Goal: Task Accomplishment & Management: Complete application form

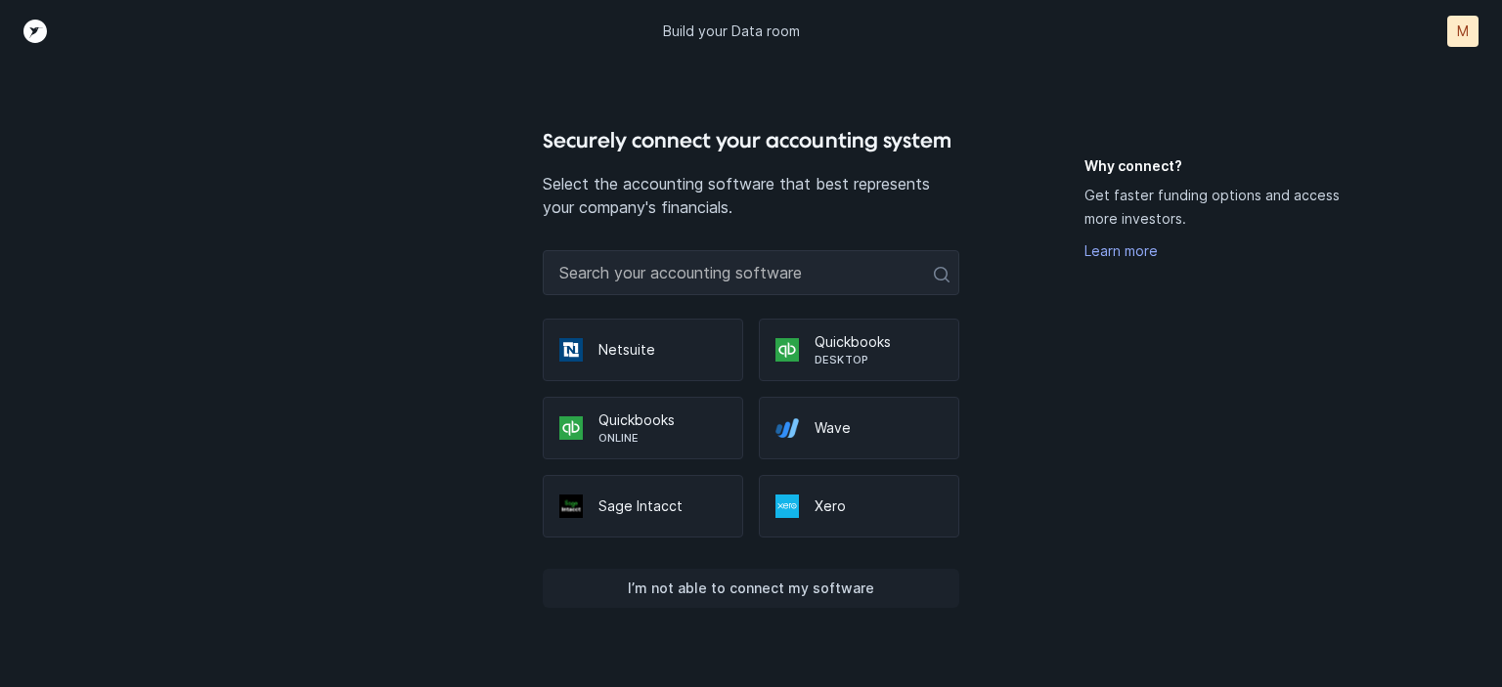
click at [817, 581] on p "I’m not able to connect my software" at bounding box center [751, 588] width 246 height 23
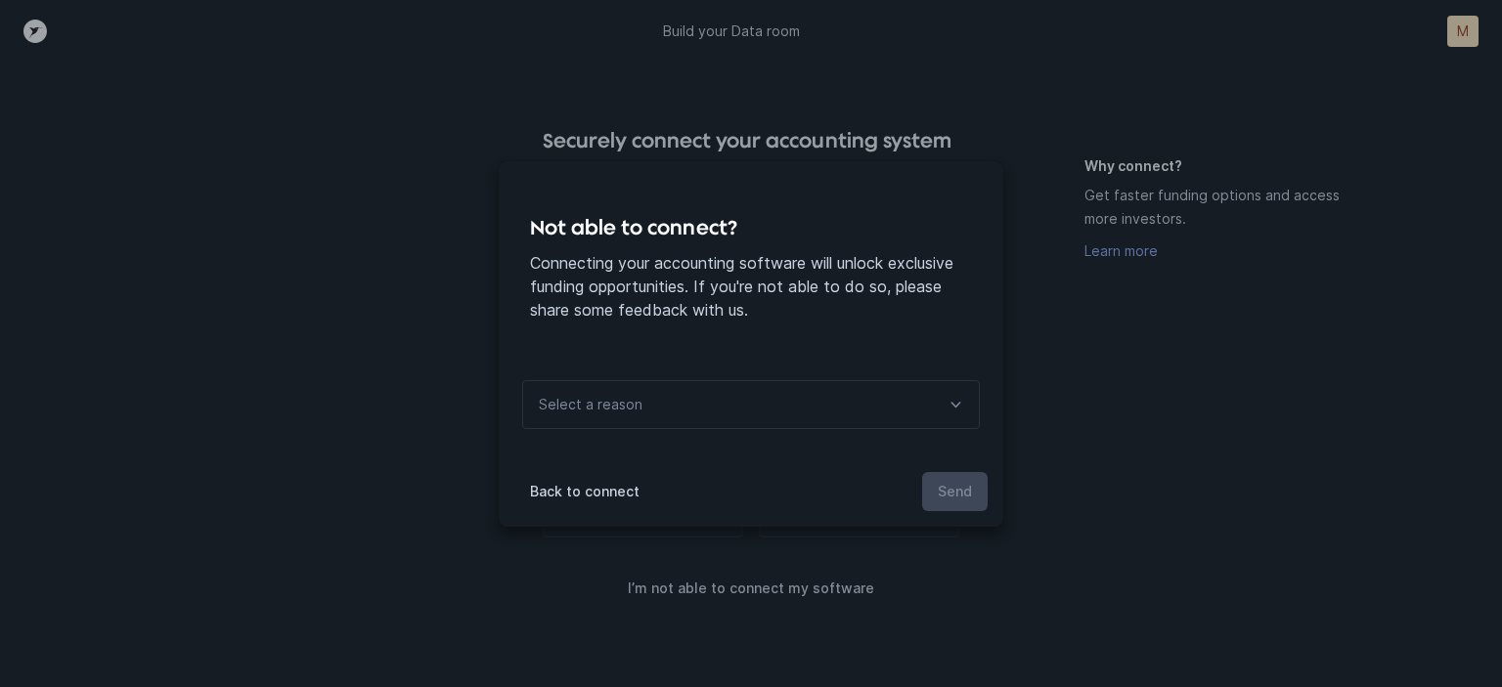
click at [739, 398] on div "Select a reason" at bounding box center [751, 404] width 458 height 49
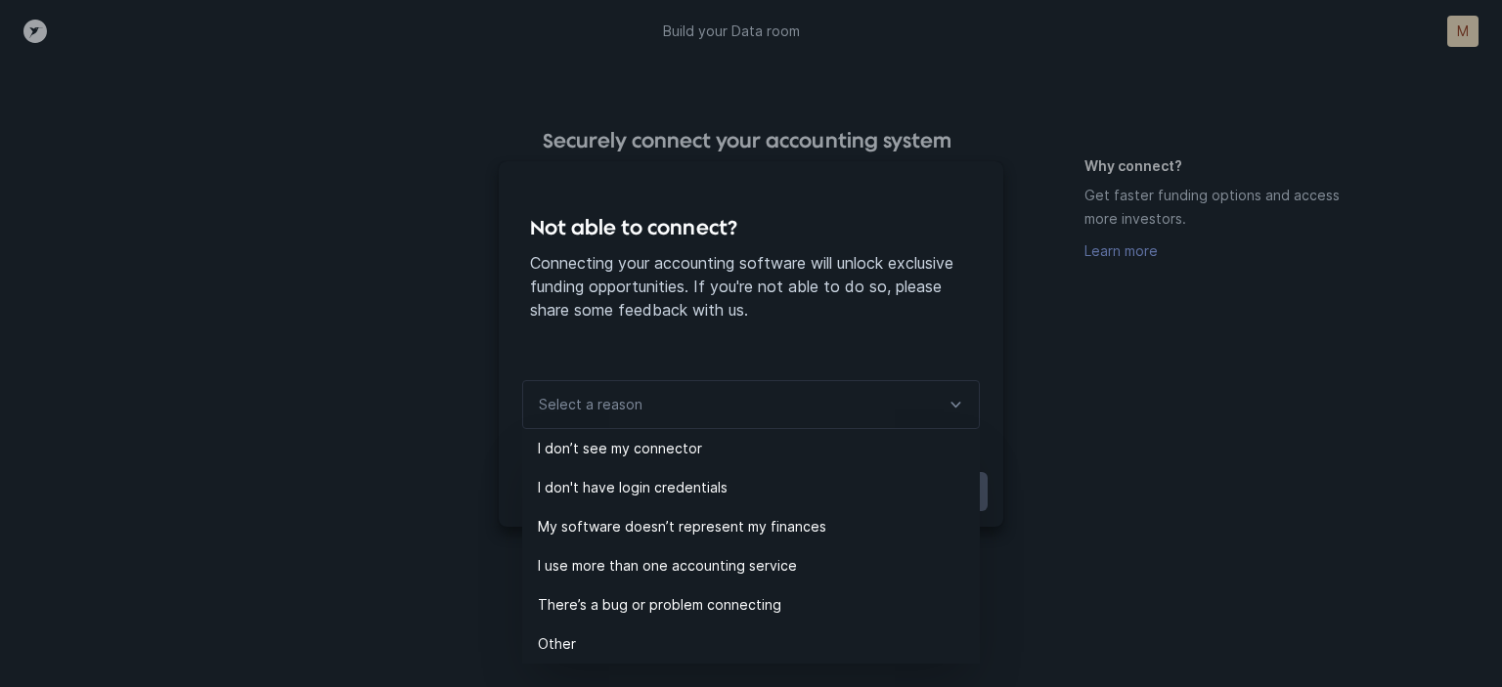
click at [1309, 446] on div "Not able to connect? Connecting your accounting software will unlock exclusive …" at bounding box center [751, 343] width 1502 height 687
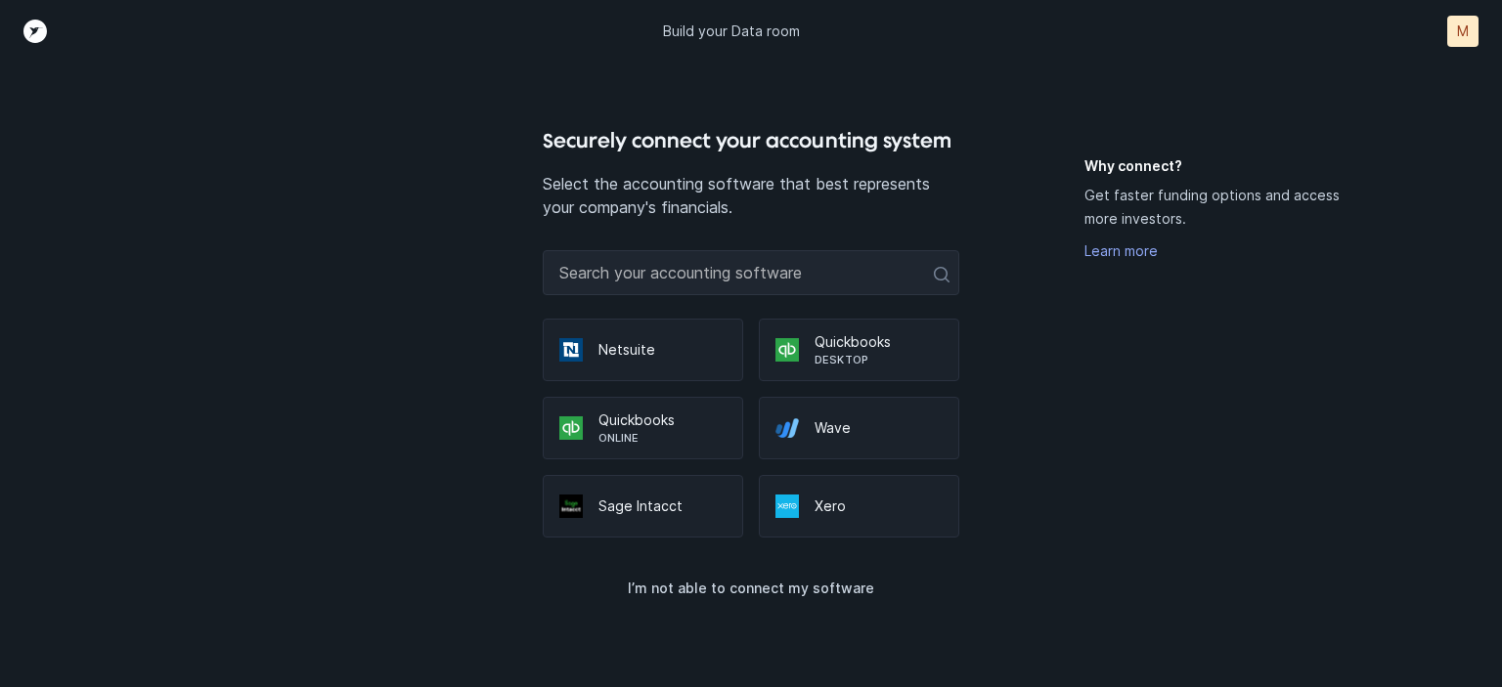
click at [1309, 446] on div "Why connect? Get faster funding options and access more investors. Learn more" at bounding box center [1230, 421] width 292 height 531
click at [798, 613] on div "I’m not able to connect my software" at bounding box center [751, 581] width 417 height 86
click at [813, 596] on p "I’m not able to connect my software" at bounding box center [751, 588] width 246 height 23
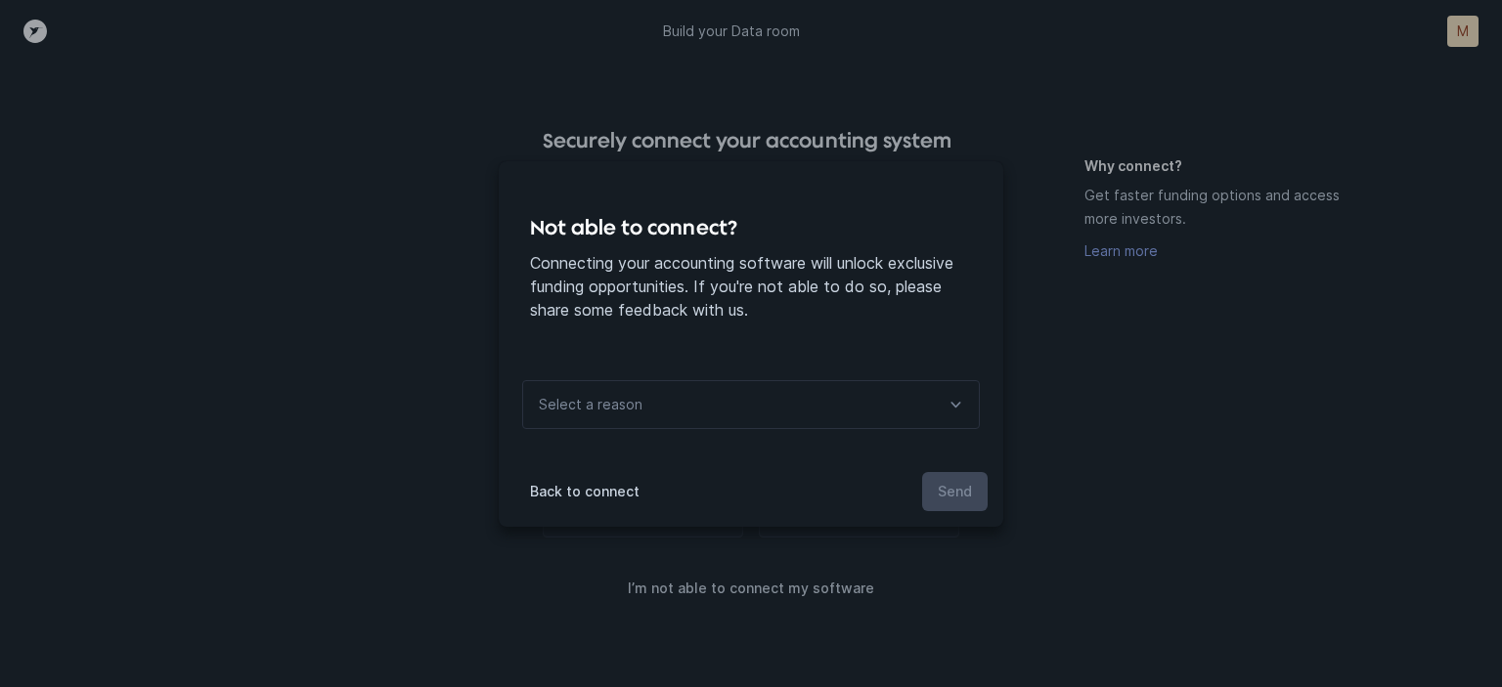
click at [846, 393] on div "Select a reason" at bounding box center [751, 404] width 458 height 49
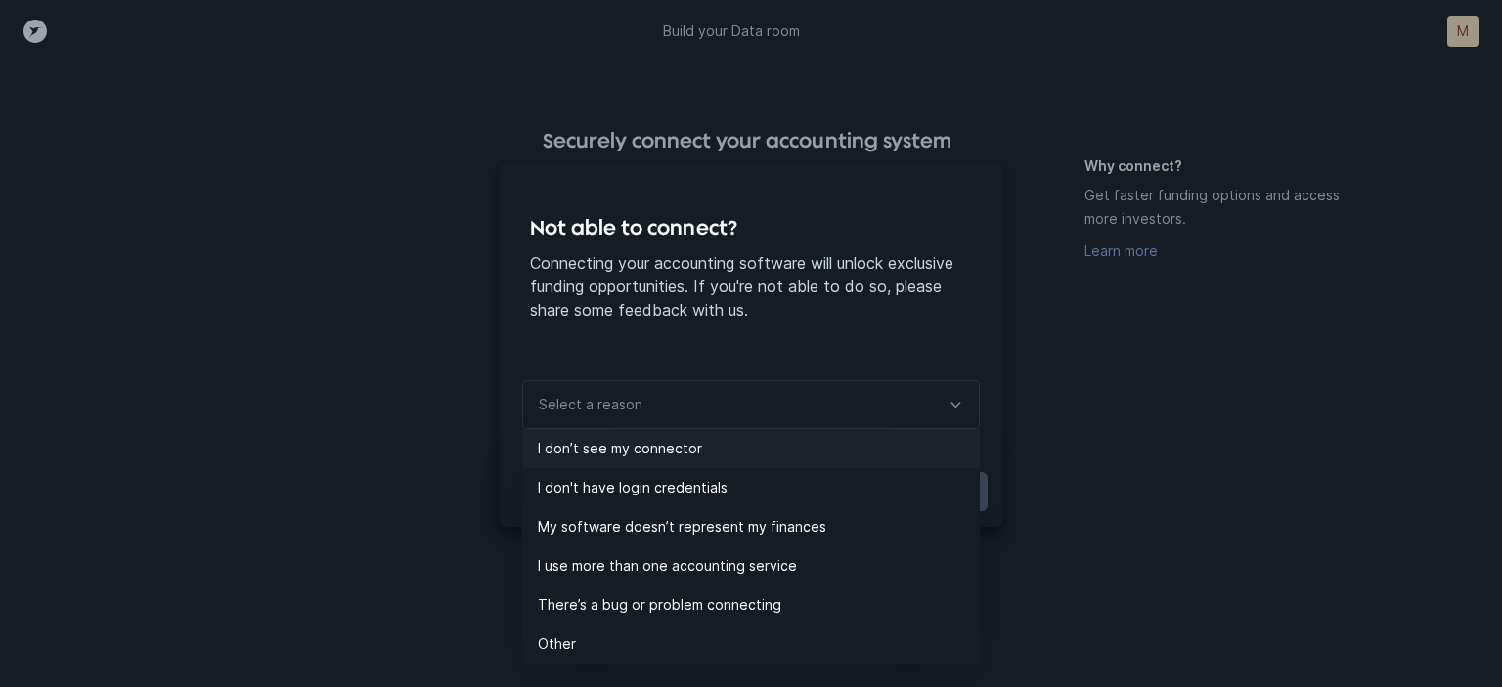
click at [742, 456] on p "I don’t see my connector" at bounding box center [759, 448] width 442 height 23
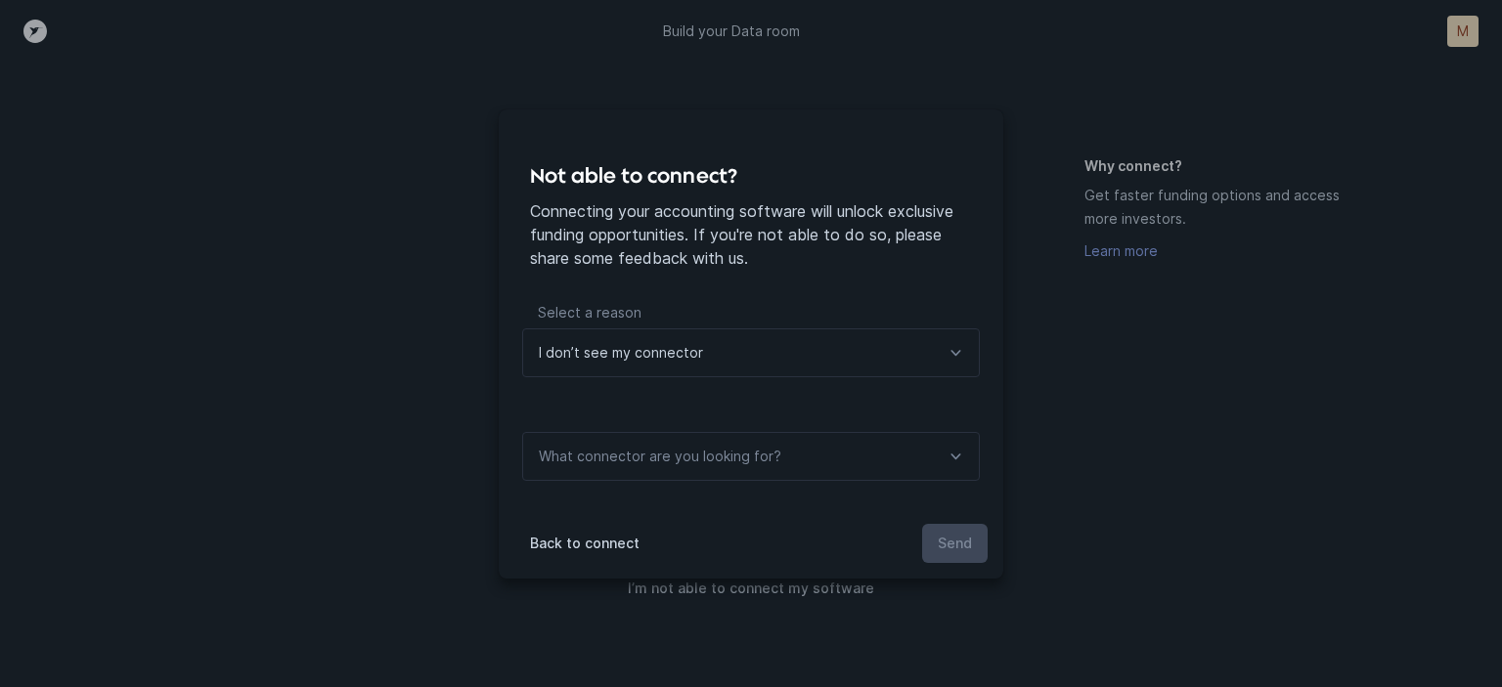
click at [742, 456] on p "What connector are you looking for?" at bounding box center [660, 456] width 242 height 23
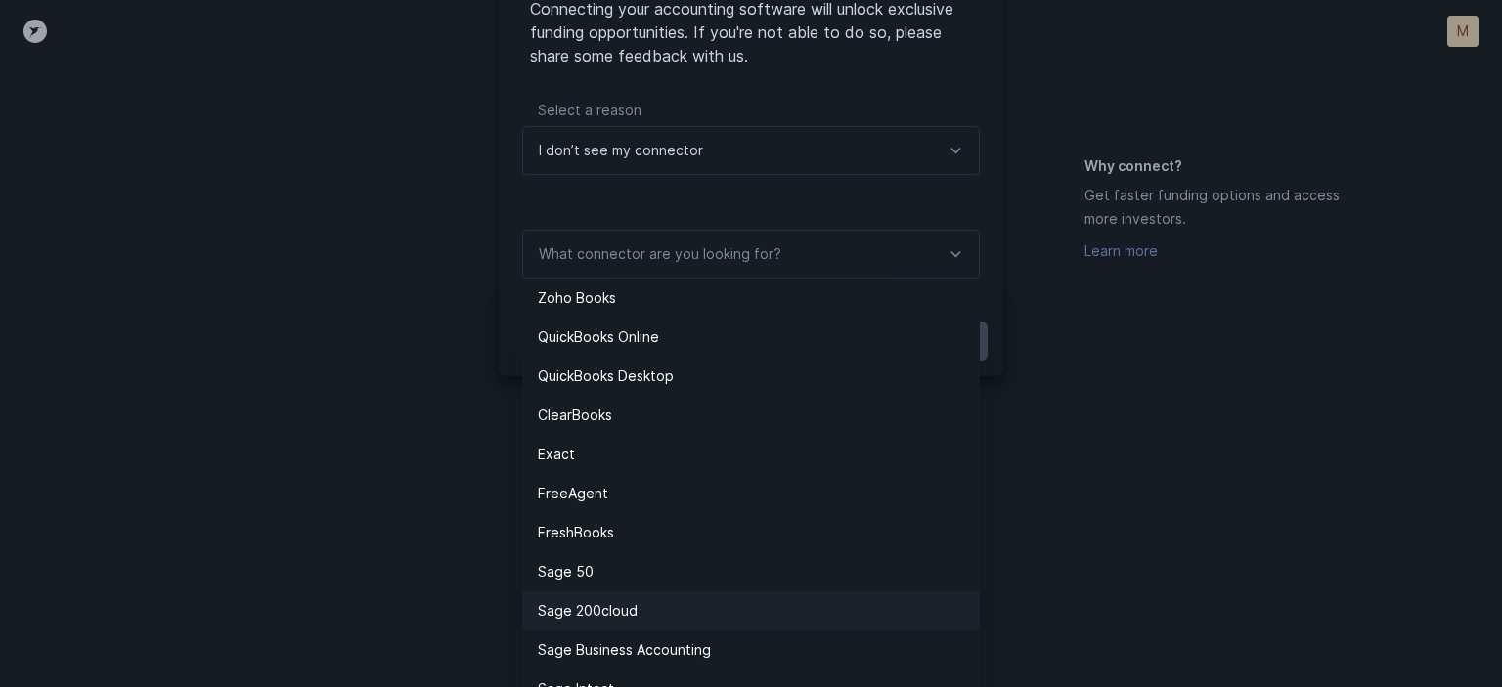
scroll to position [217, 0]
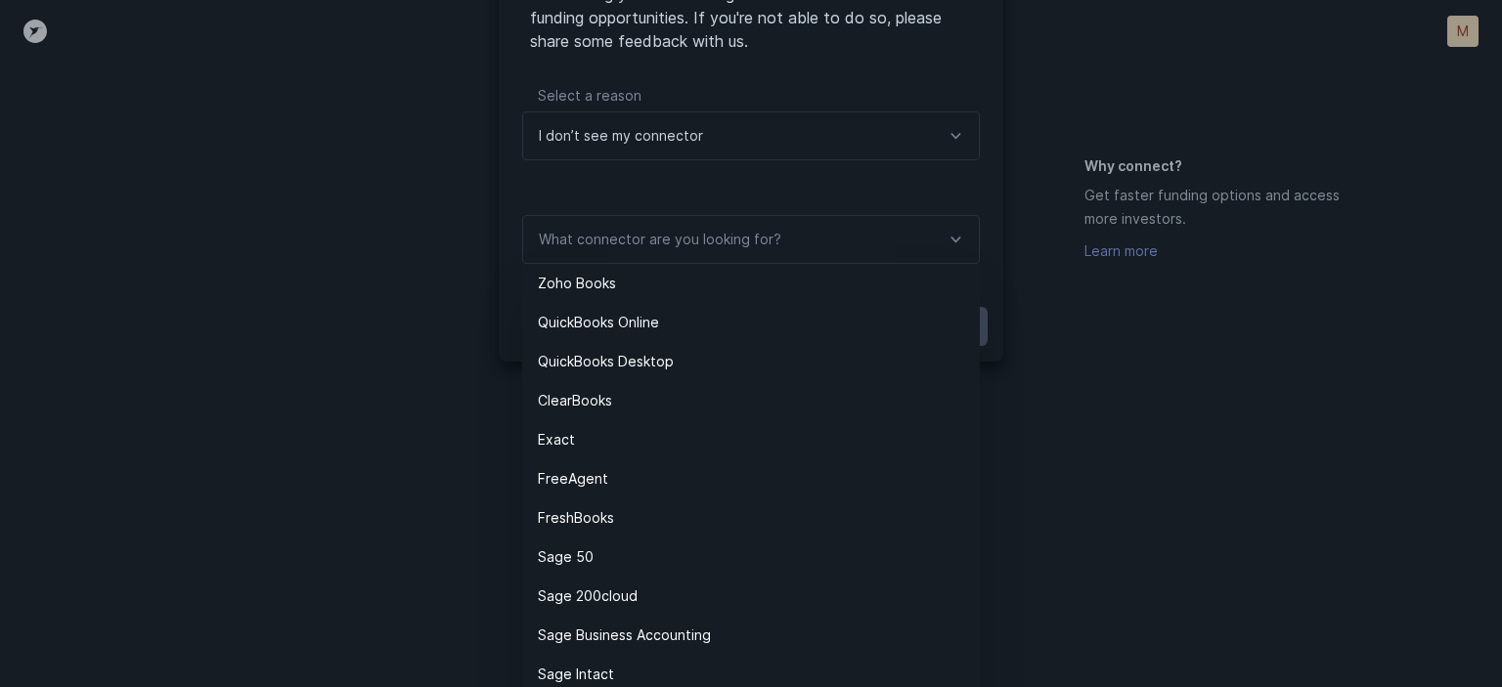
click at [755, 243] on p "What connector are you looking for?" at bounding box center [660, 239] width 242 height 23
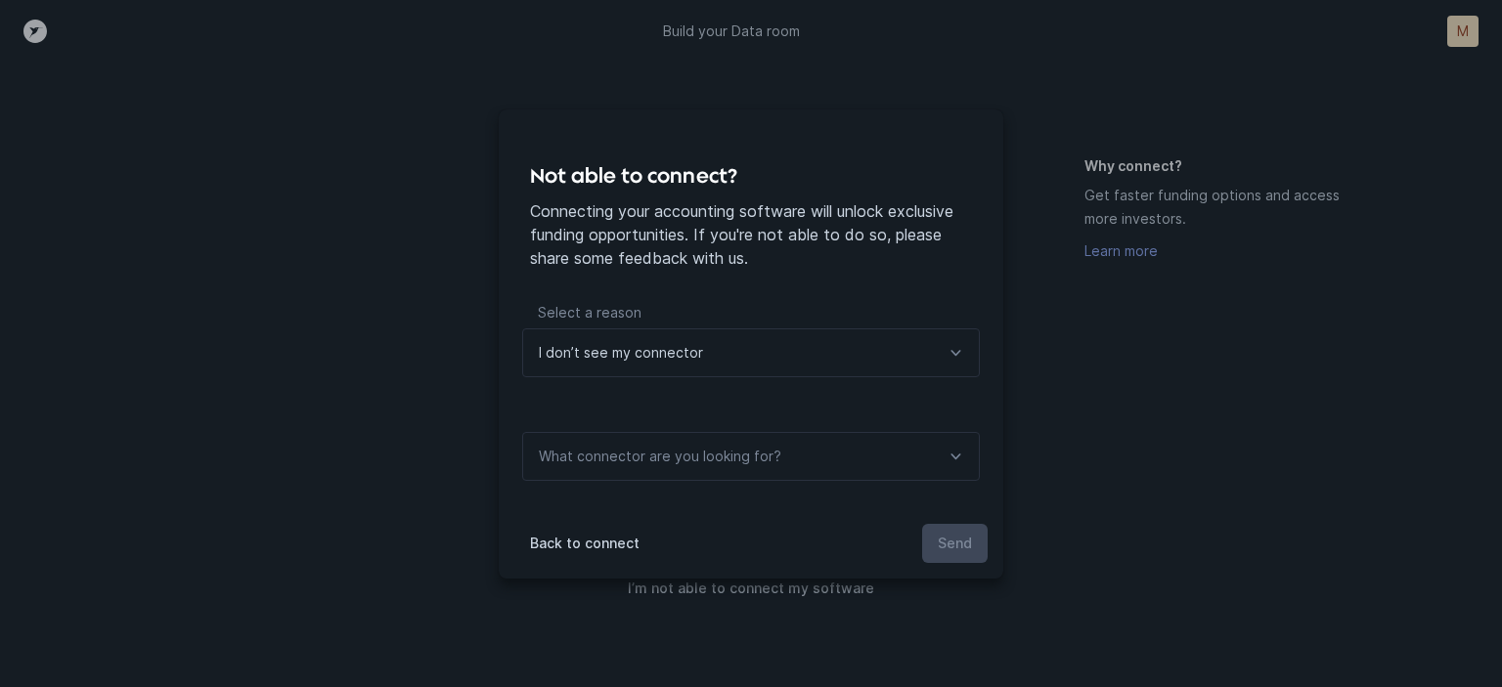
click at [846, 454] on div "Not able to connect? Connecting your accounting software will unlock exclusive …" at bounding box center [751, 344] width 505 height 469
click at [846, 454] on div "What connector are you looking for?" at bounding box center [751, 456] width 458 height 49
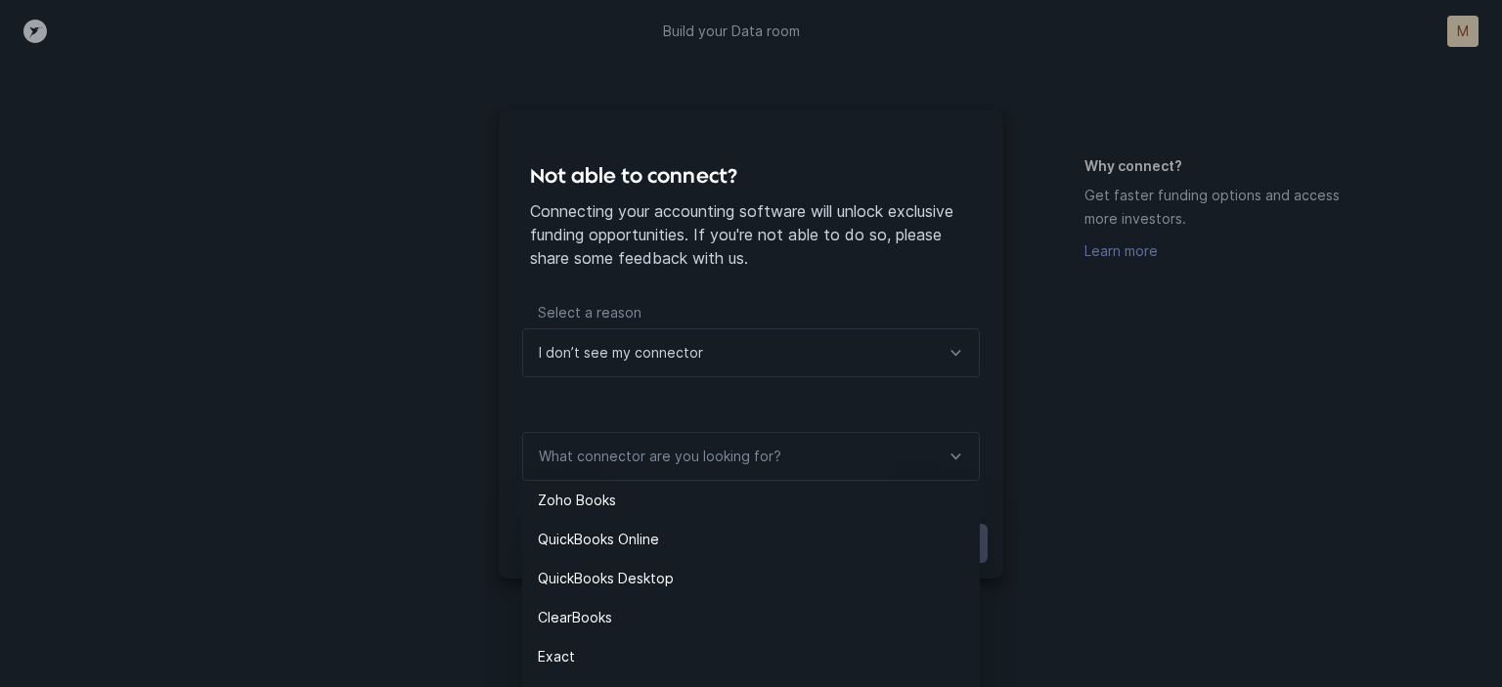
click at [804, 360] on div "I don’t see my connector" at bounding box center [751, 353] width 458 height 49
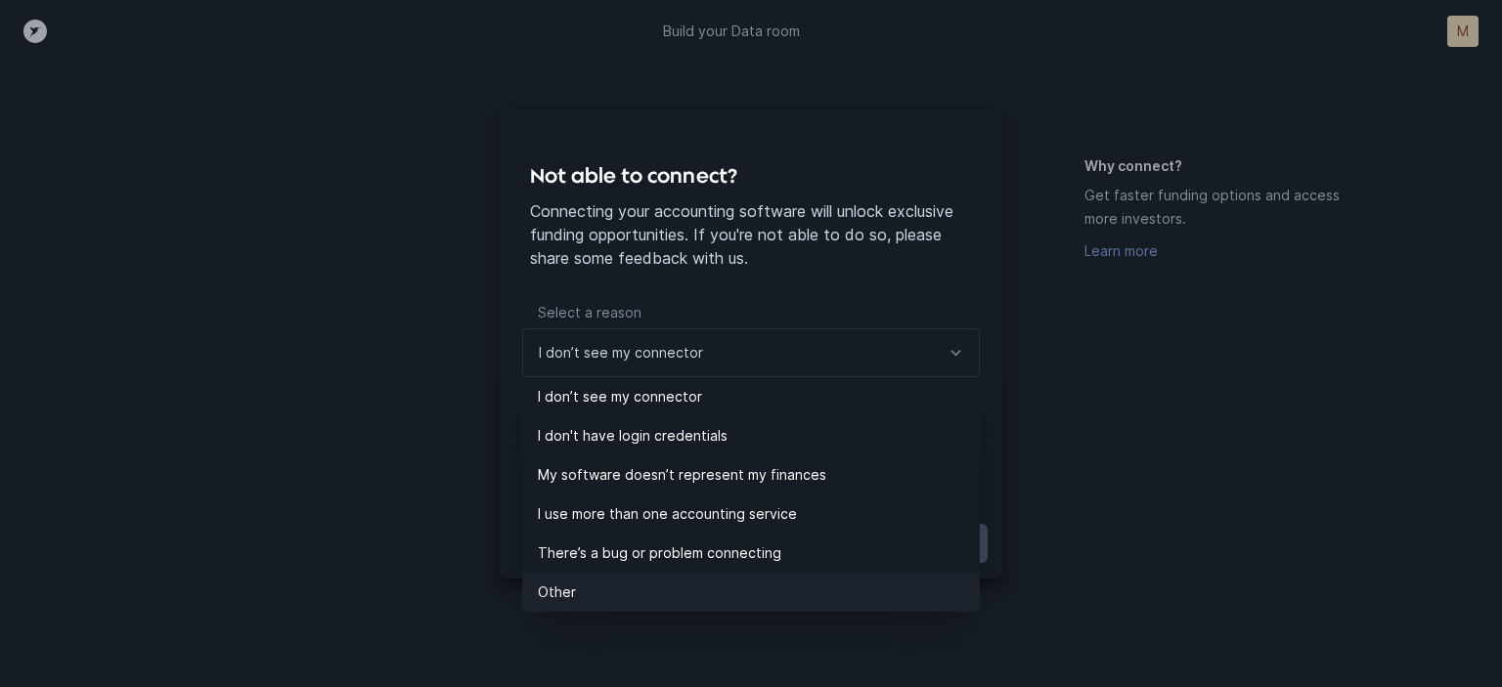
click at [702, 597] on p "Other" at bounding box center [759, 592] width 442 height 23
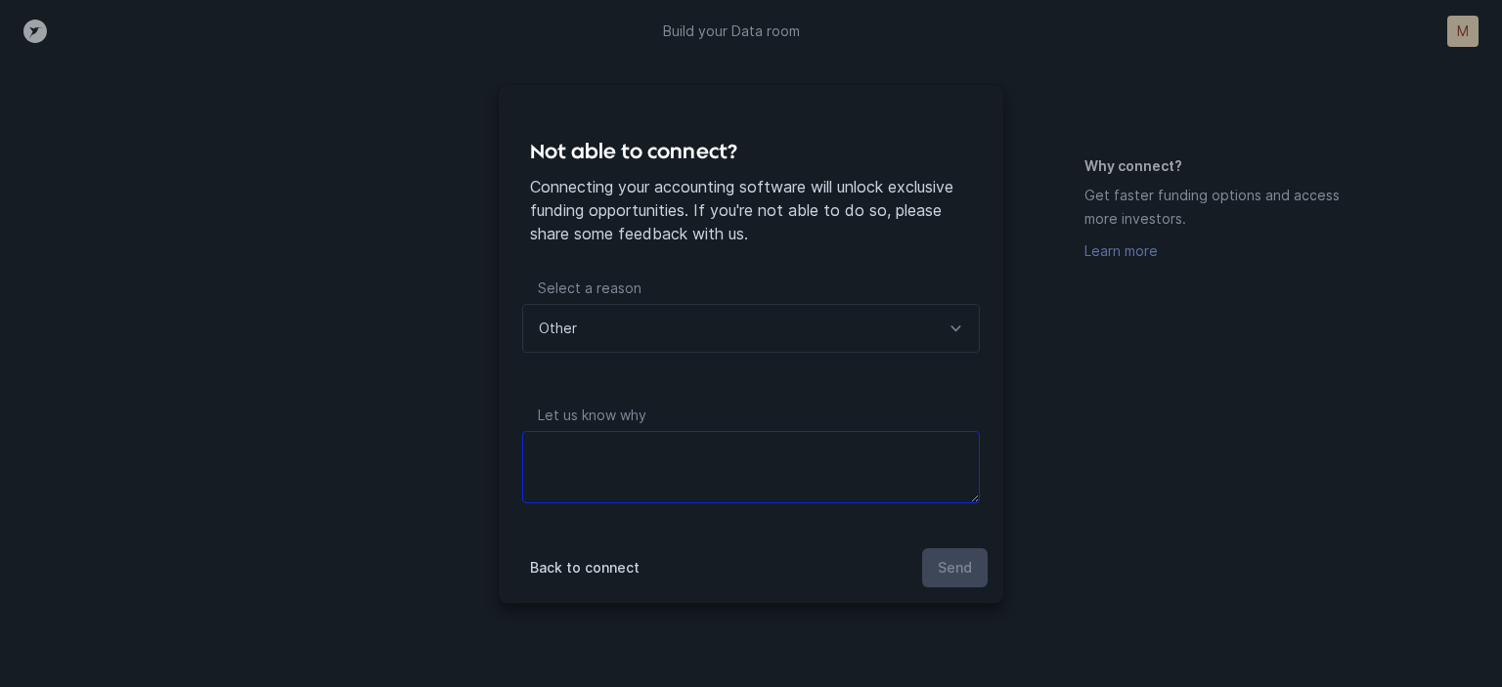
click at [759, 479] on textarea at bounding box center [751, 467] width 458 height 72
type textarea "i"
type textarea "j"
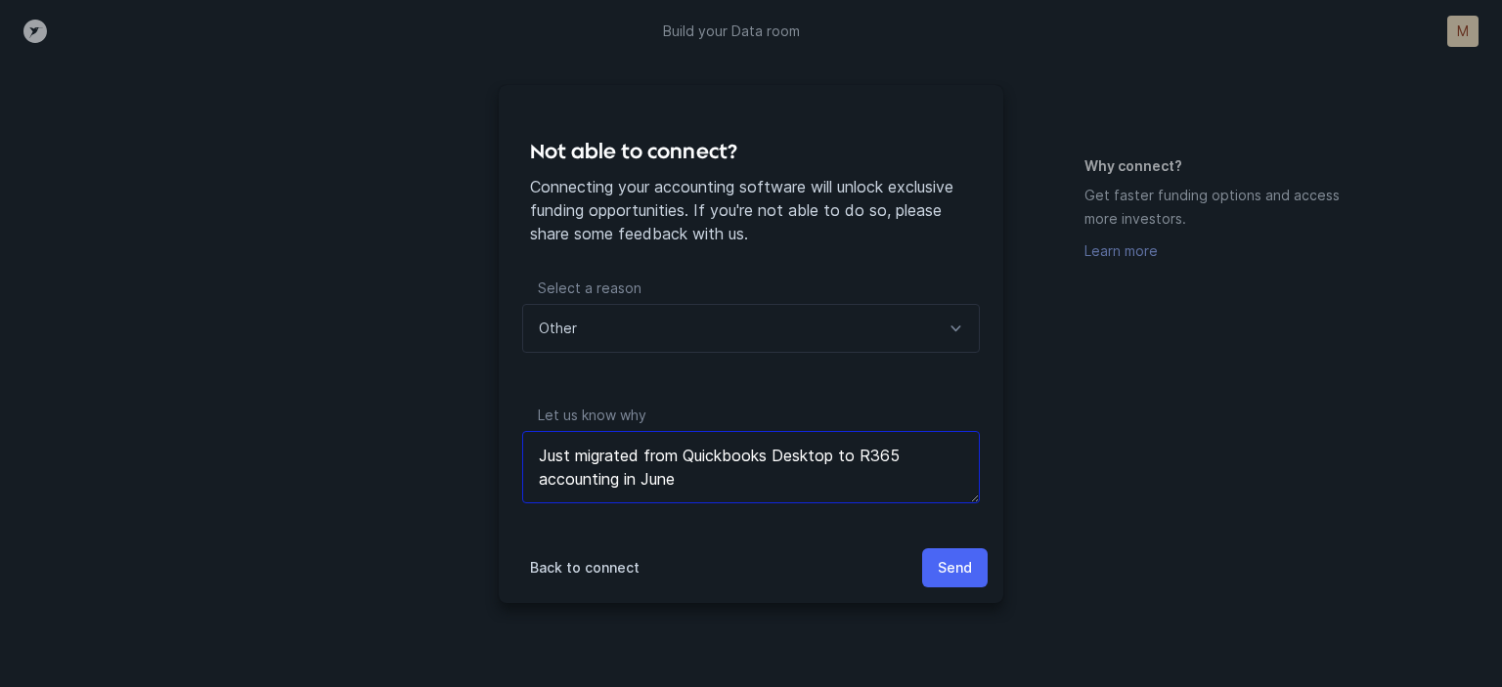
type textarea "Just migrated from Quickbooks Desktop to R365 accounting in June"
click at [966, 552] on button "Send" at bounding box center [955, 567] width 66 height 39
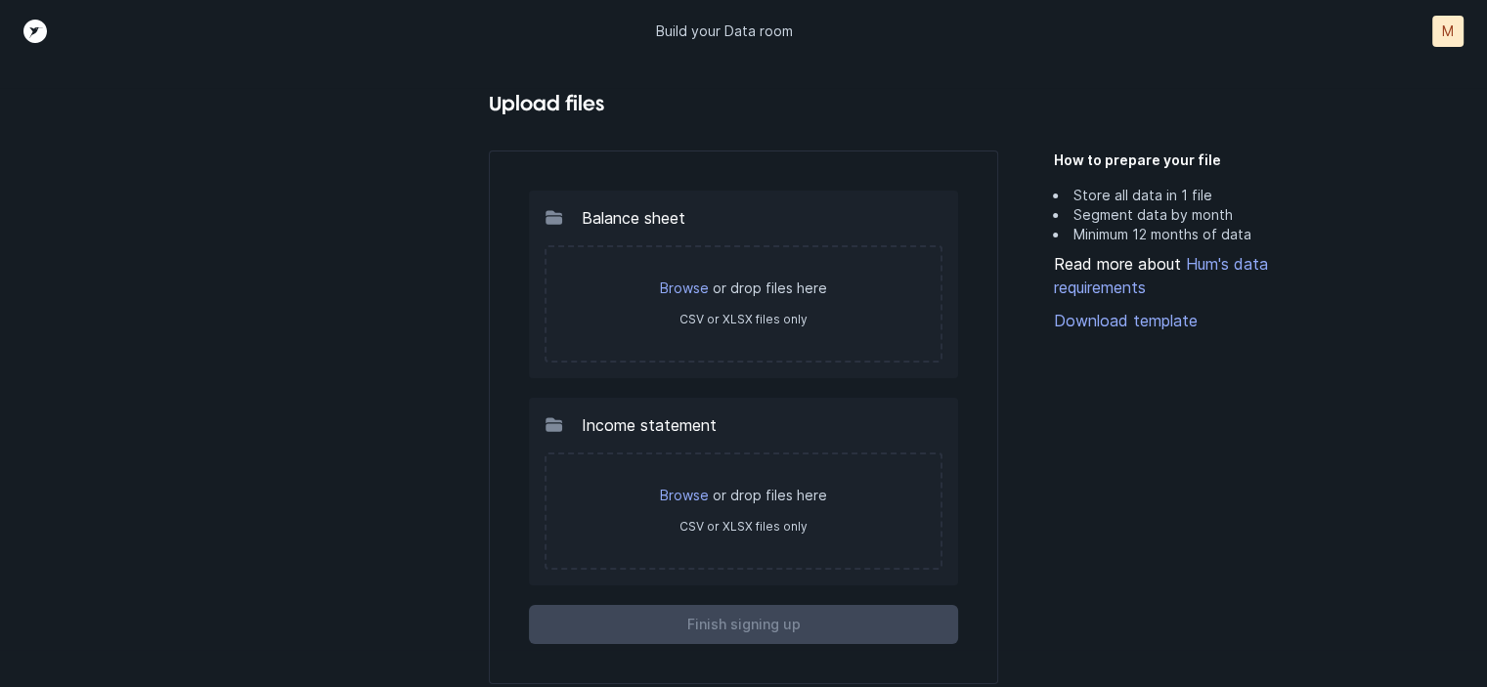
scroll to position [38, 0]
click at [156, 367] on div "Upload files Balance sheet Browse or drop files here CSV or XLSX files only Inc…" at bounding box center [744, 368] width 1240 height 562
click at [696, 490] on link "Browse" at bounding box center [684, 494] width 49 height 17
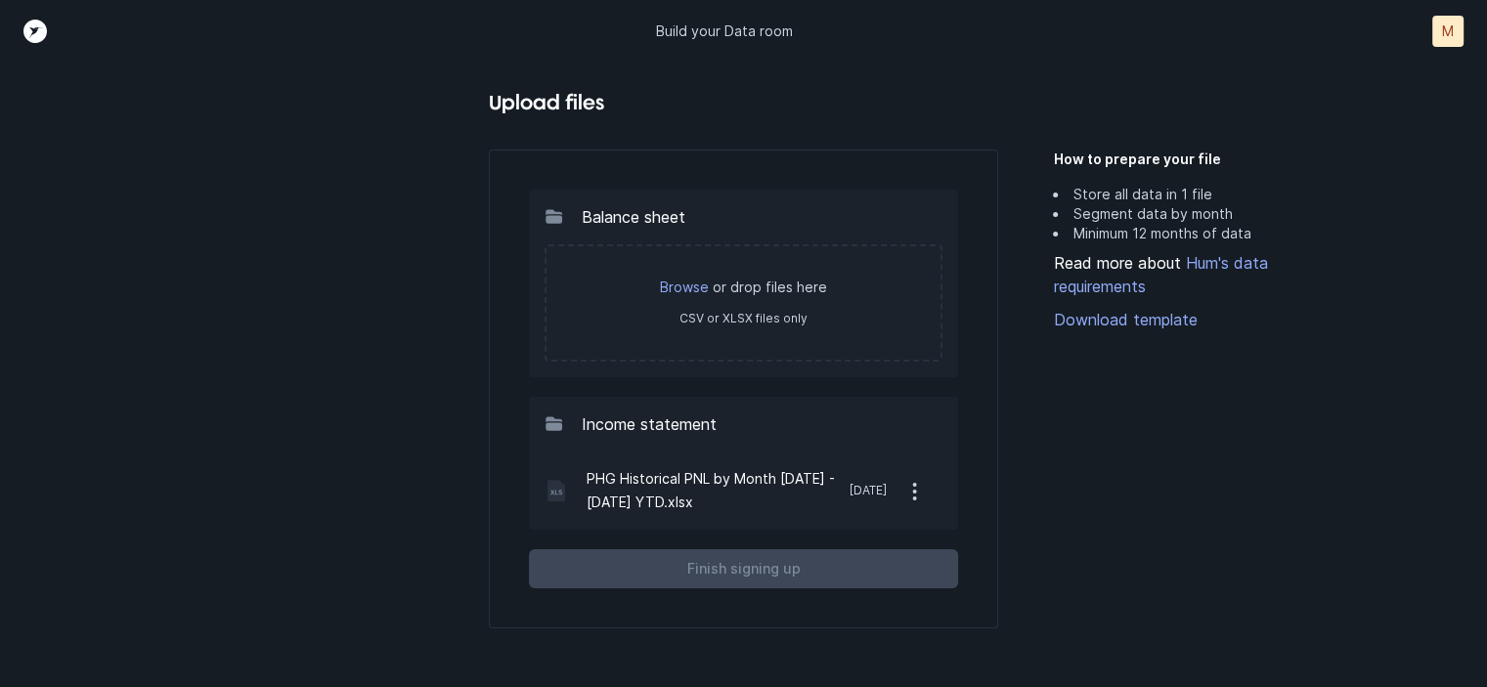
click at [0, 213] on div "Upload files Balance sheet Browse or drop files here CSV or XLSX files only Inc…" at bounding box center [743, 368] width 1487 height 562
click at [705, 283] on link "Browse" at bounding box center [684, 287] width 49 height 17
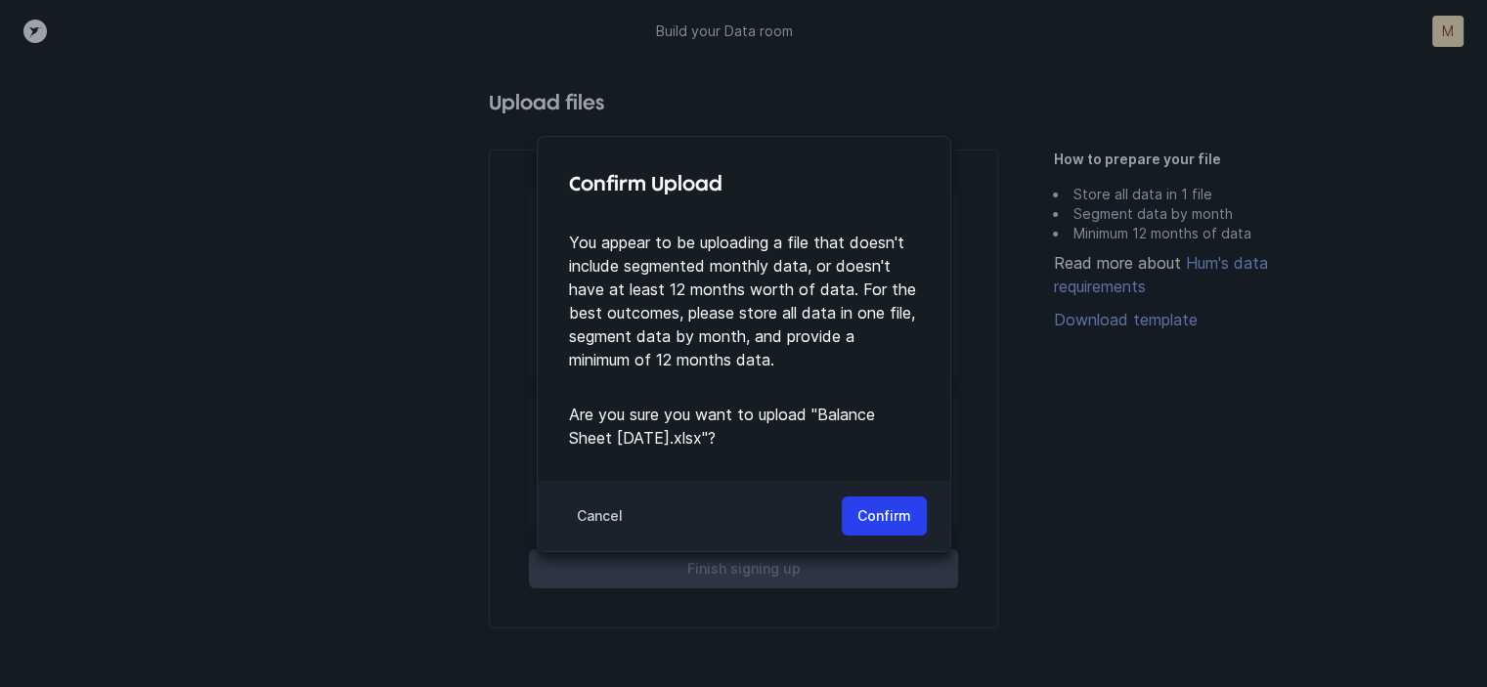
click at [619, 505] on p "Cancel" at bounding box center [600, 516] width 46 height 23
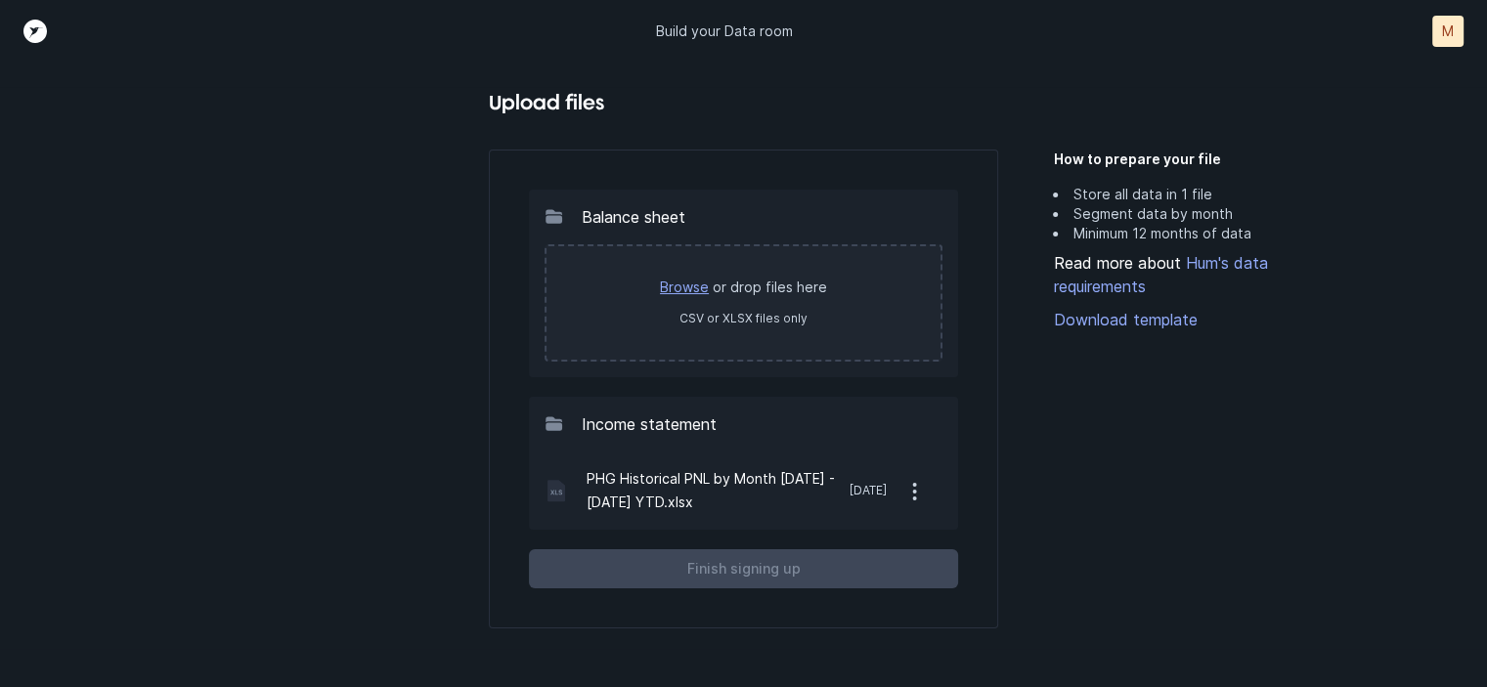
click at [690, 291] on link "Browse" at bounding box center [684, 287] width 49 height 17
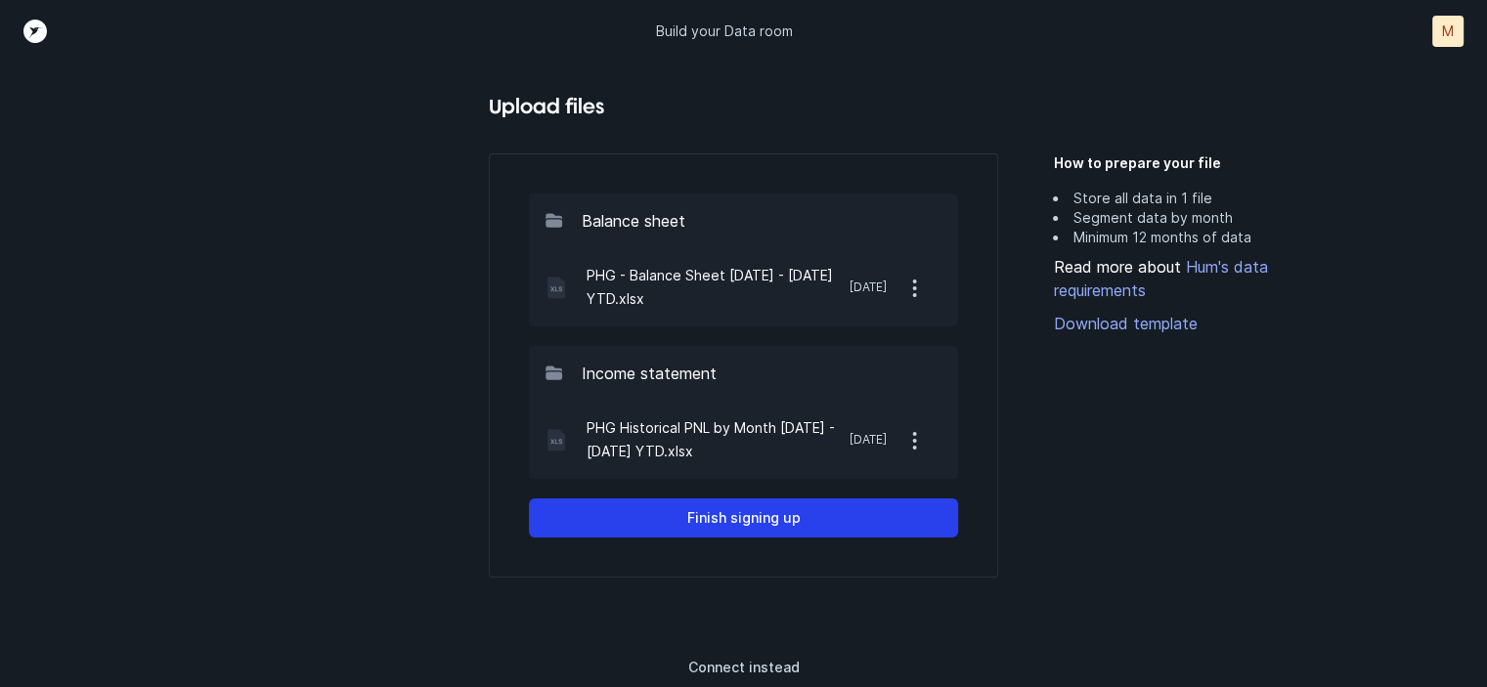
scroll to position [33, 0]
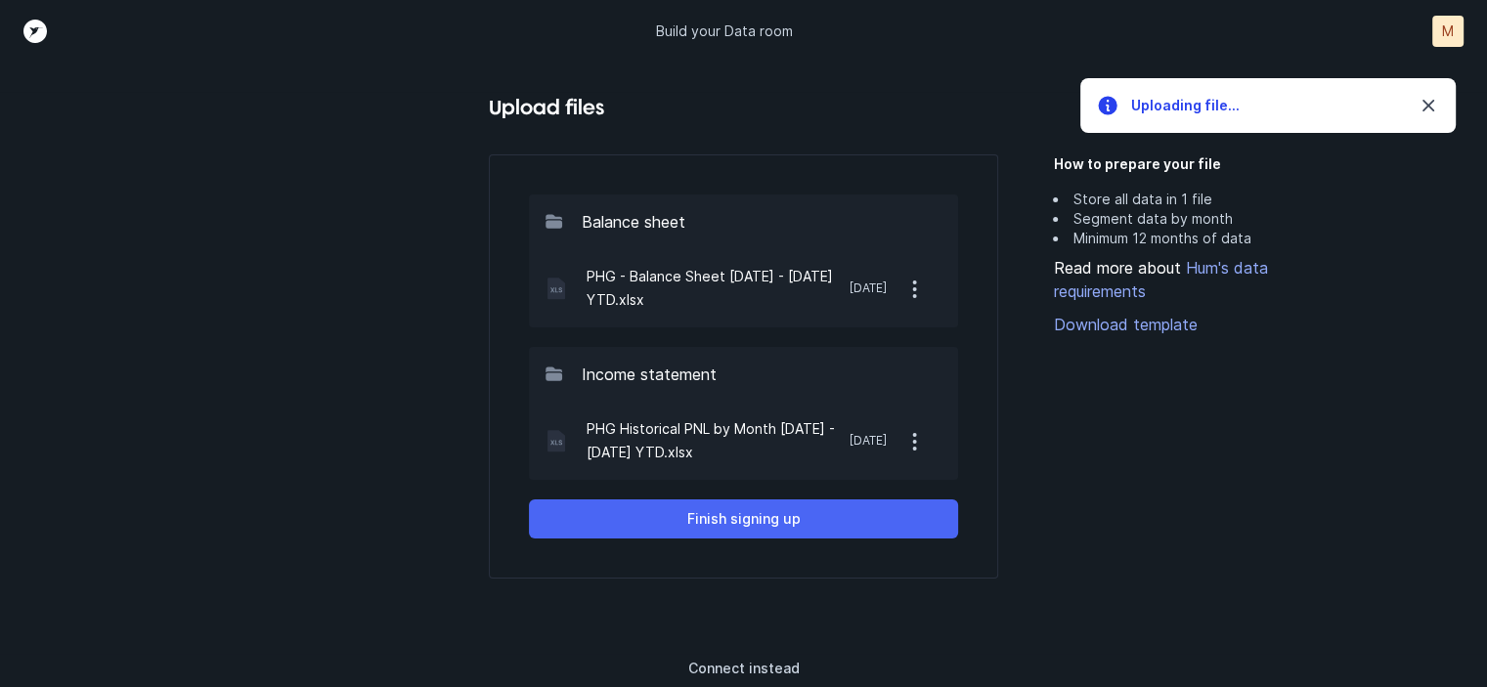
click at [796, 512] on p "Finish signing up" at bounding box center [743, 518] width 113 height 23
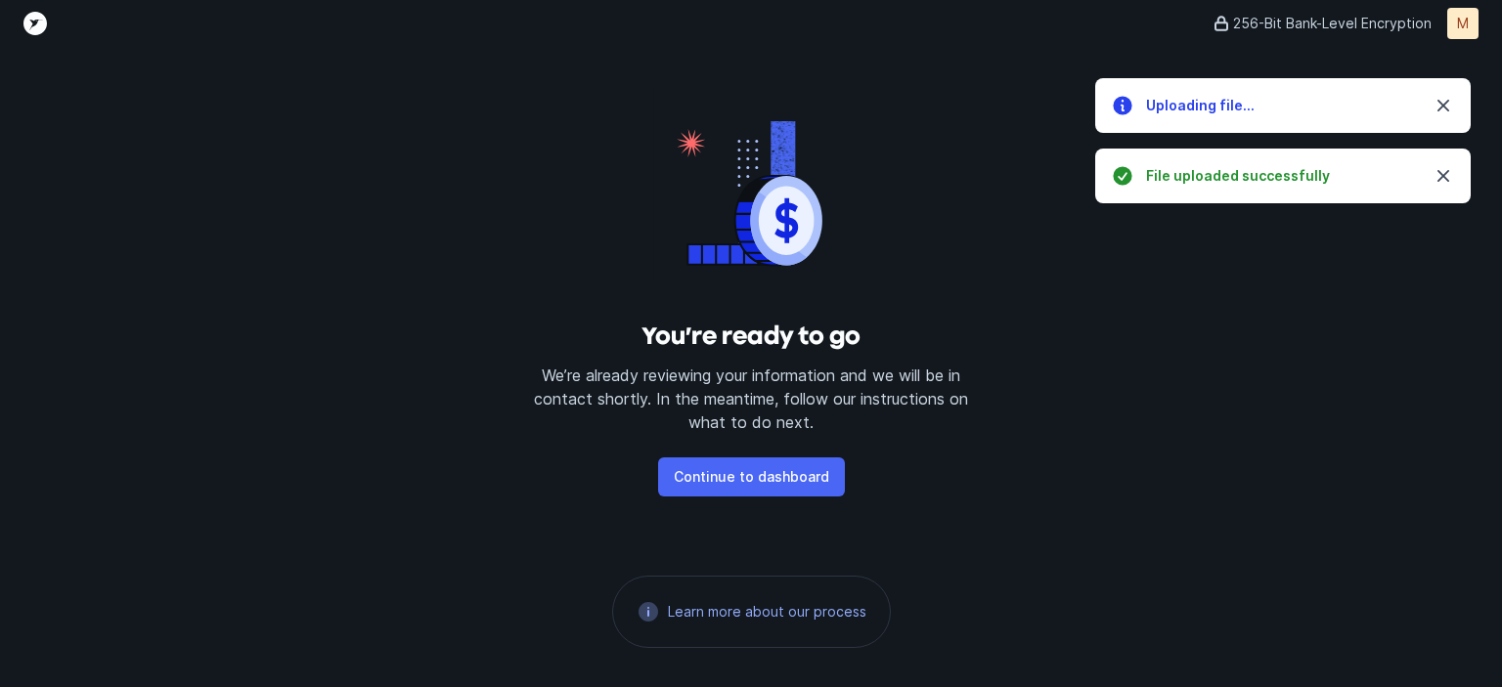
click at [801, 472] on p "Continue to dashboard" at bounding box center [751, 476] width 155 height 23
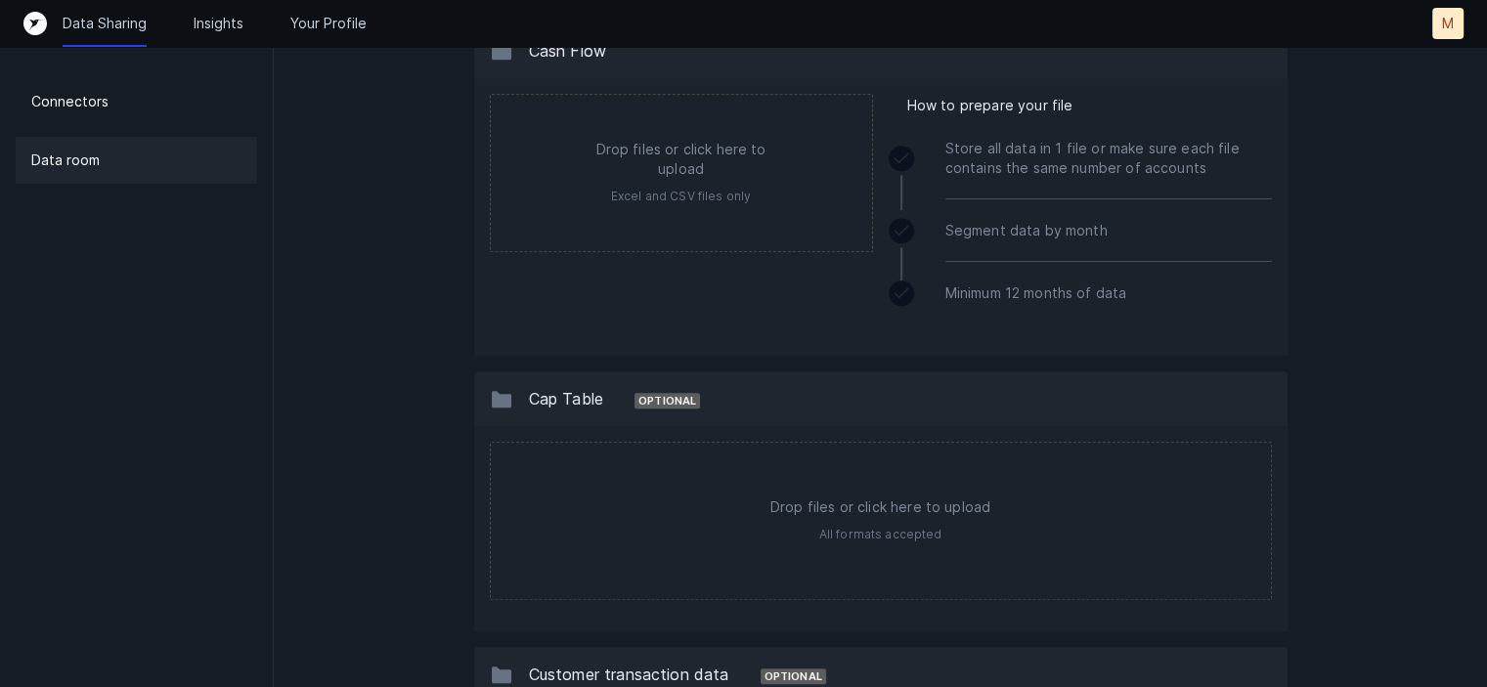
scroll to position [1146, 0]
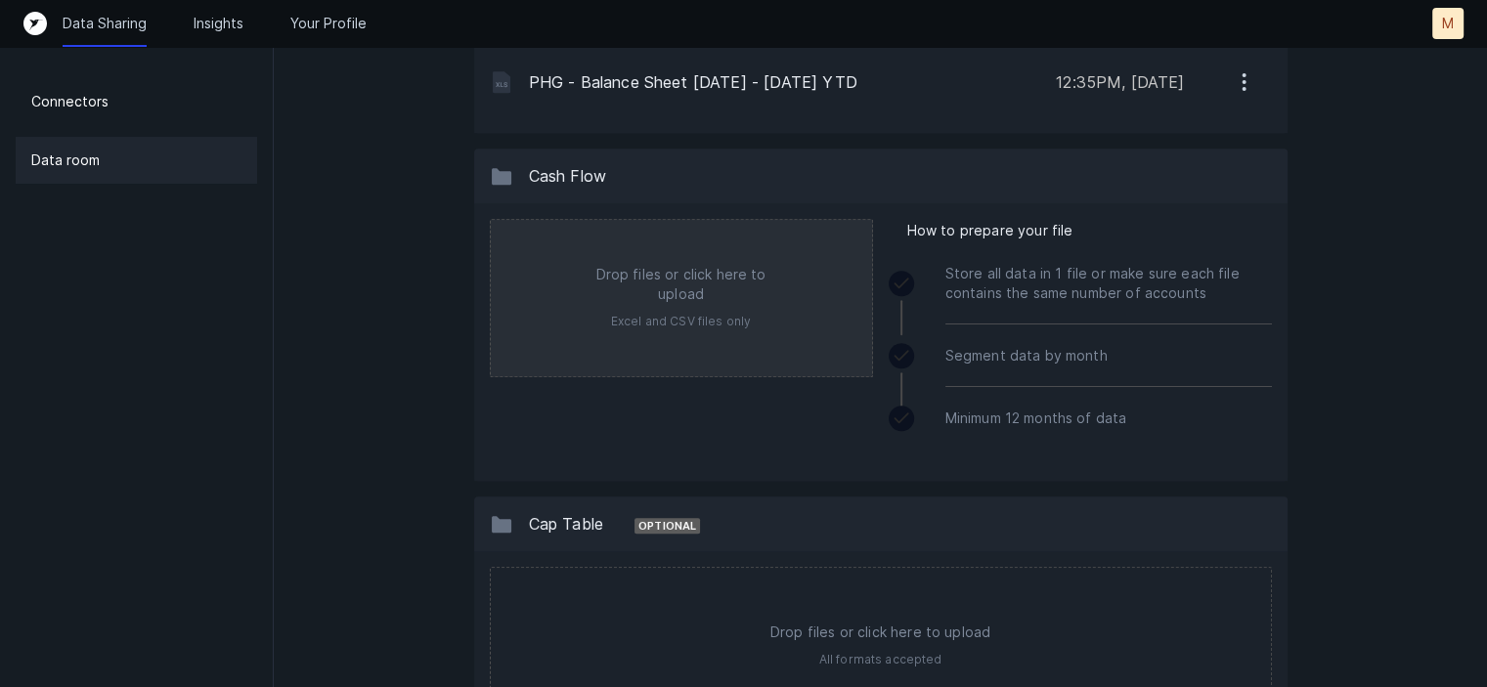
click at [735, 300] on input "file" at bounding box center [681, 298] width 381 height 156
type input "C:\fakepath\PHG - Cash Flow Statement 2023 - 2025 YTD.xlsx"
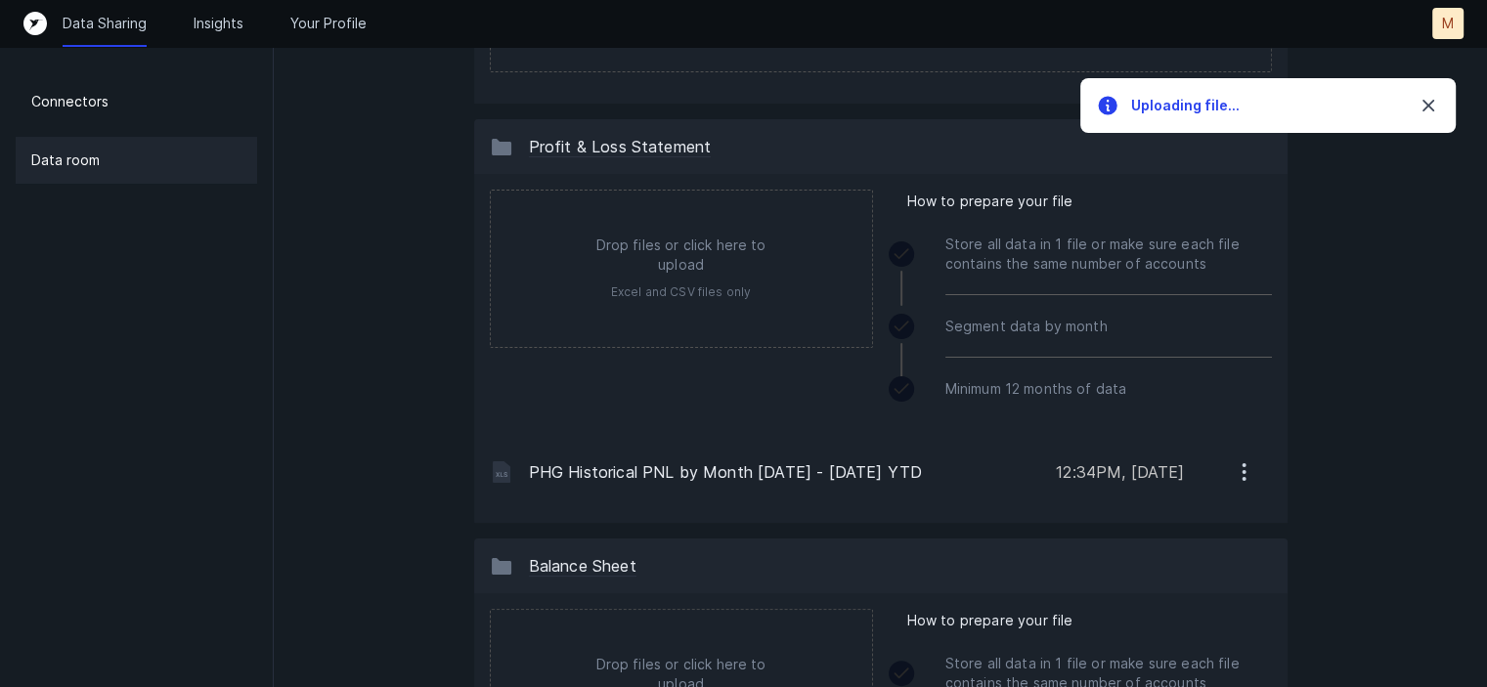
scroll to position [0, 0]
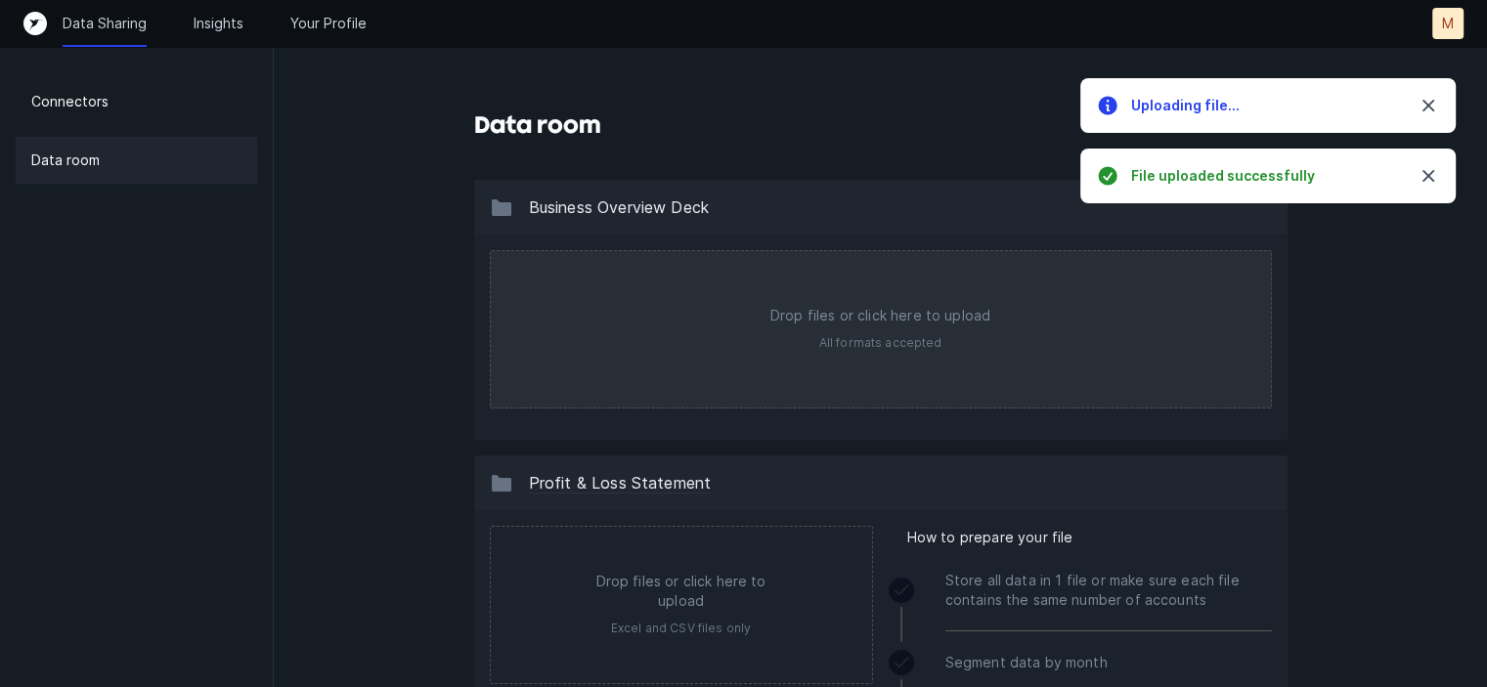
click at [683, 387] on input "file" at bounding box center [881, 329] width 780 height 156
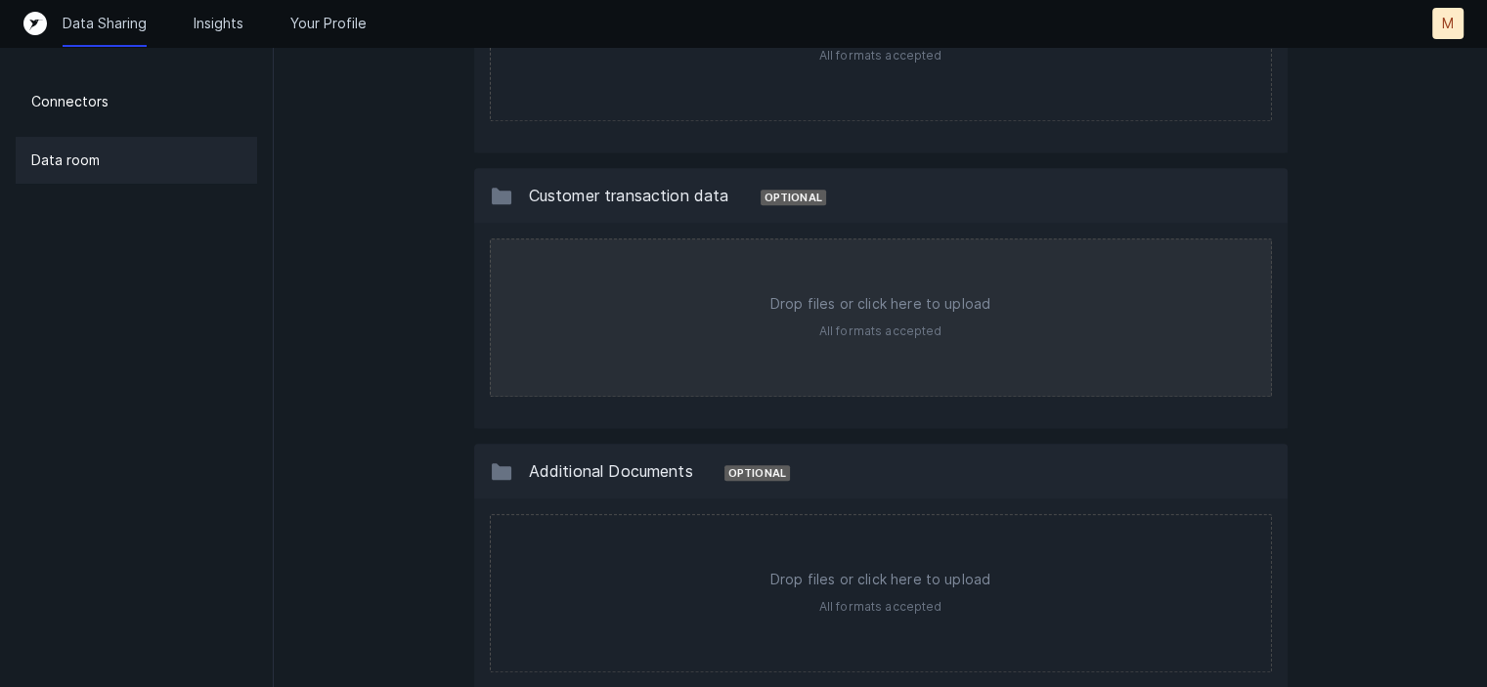
scroll to position [1948, 0]
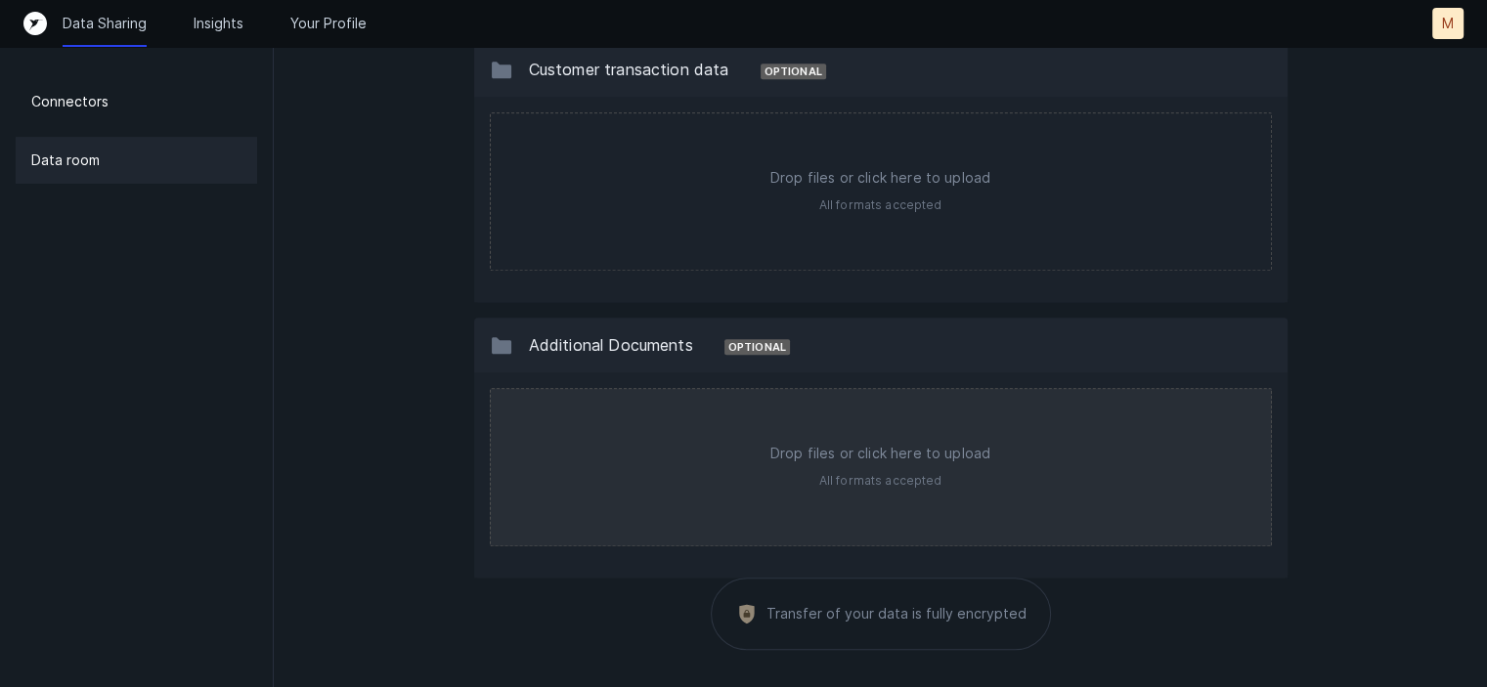
click at [1007, 461] on input "file" at bounding box center [881, 467] width 780 height 156
type input "C:\fakepath\PHG Operating Model Sept 2025 Fundraising.xlsx"
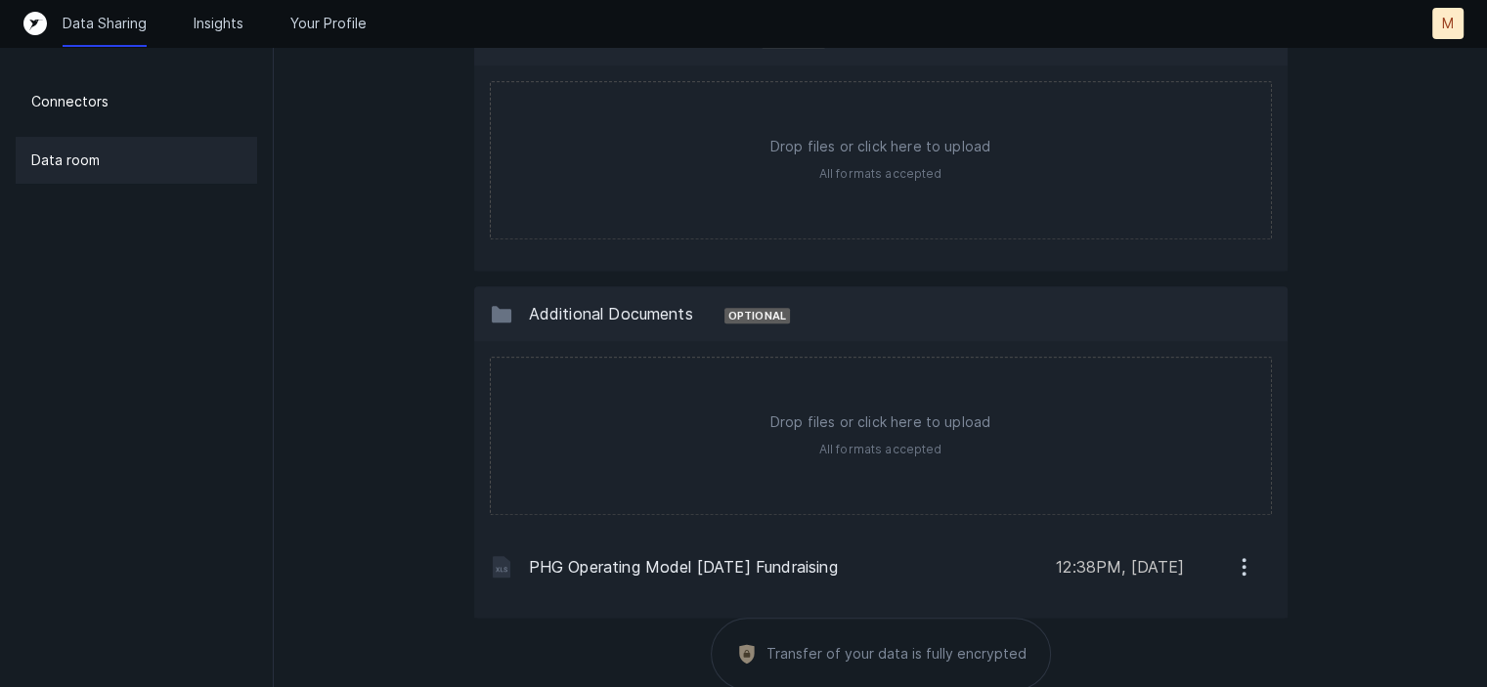
scroll to position [1978, 0]
